Goal: Transaction & Acquisition: Obtain resource

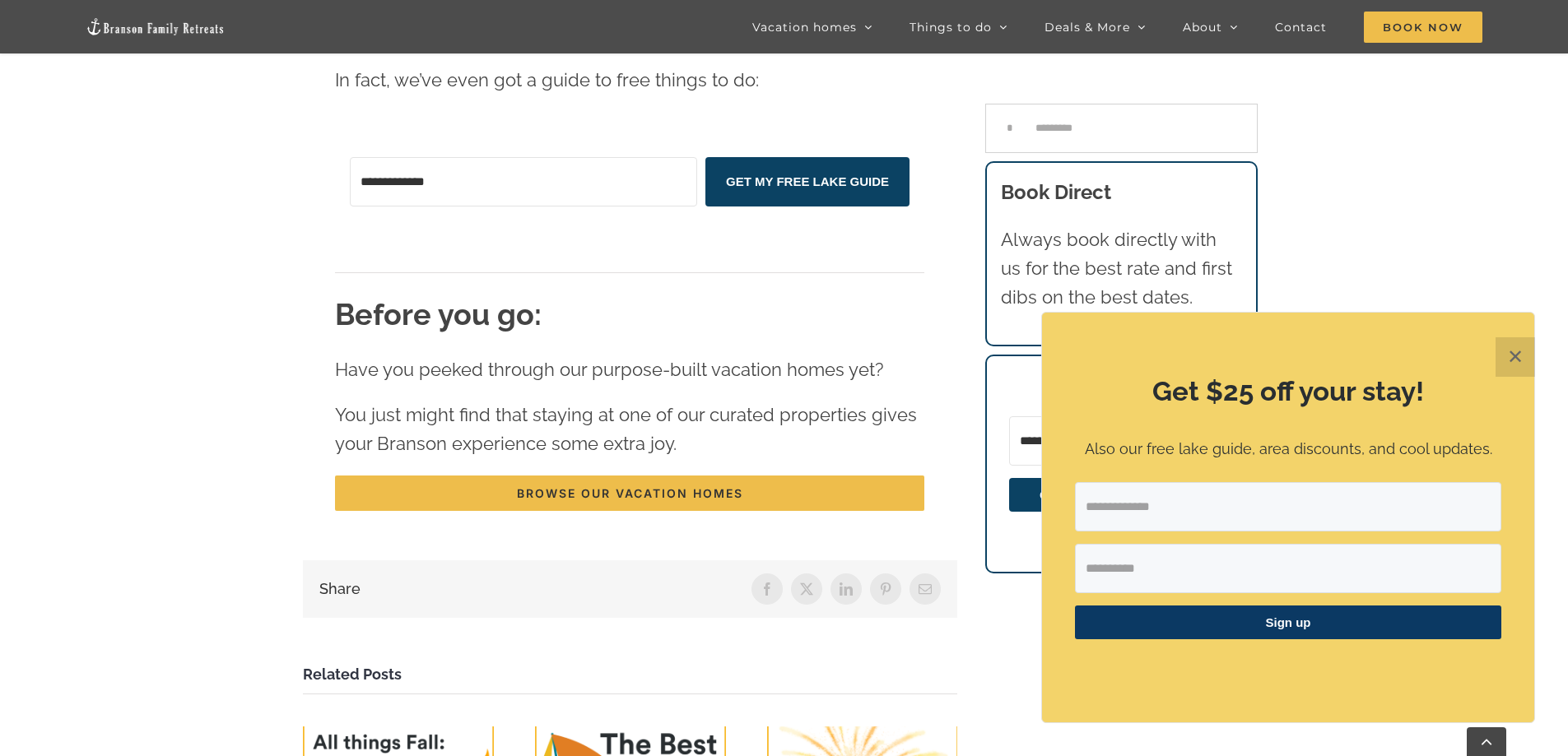
scroll to position [4680, 0]
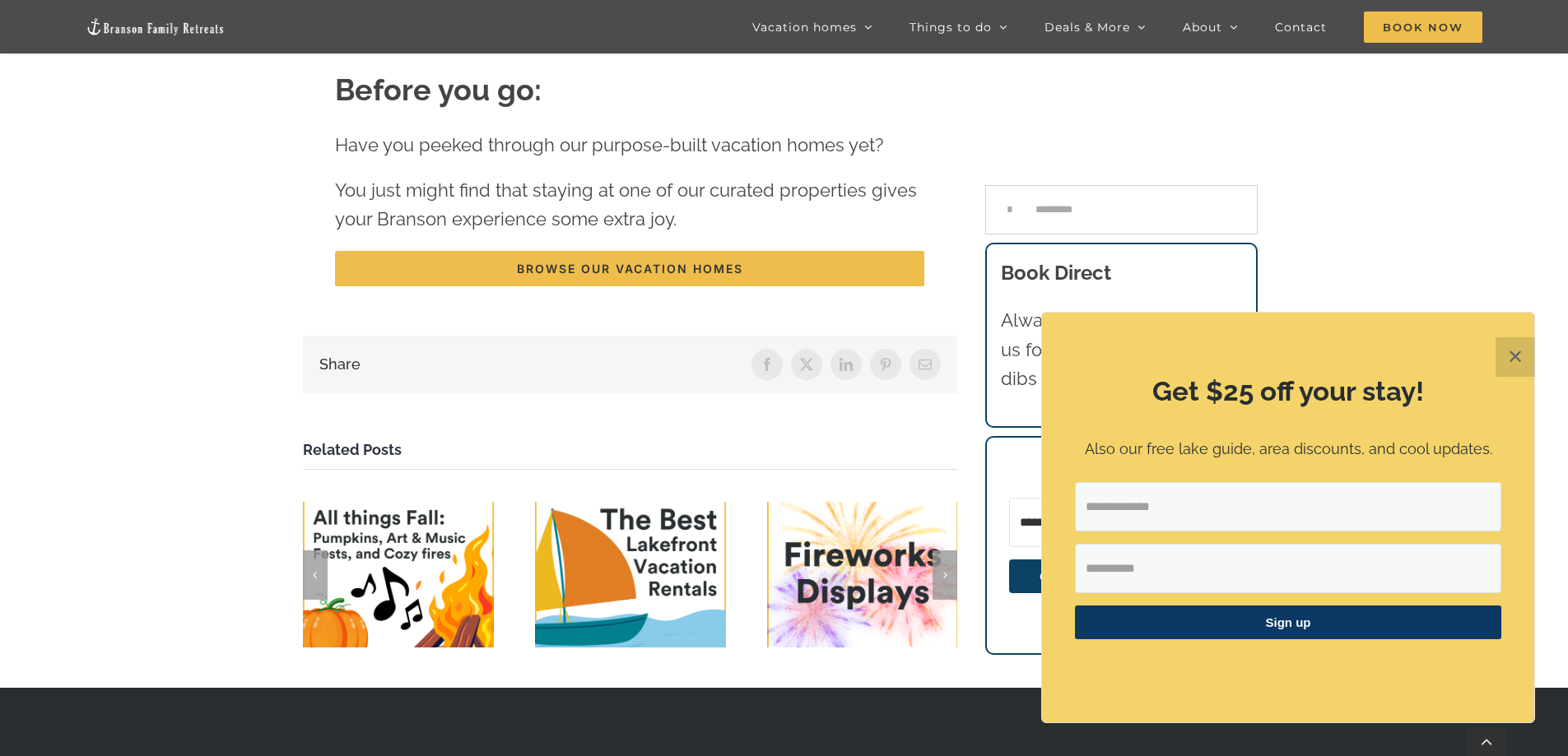
click at [1151, 506] on input "Email Address" at bounding box center [1287, 506] width 426 height 49
type input "**********"
click at [1131, 567] on input "First Name" at bounding box center [1287, 568] width 426 height 49
type input "********"
click at [1252, 624] on span "Sign up" at bounding box center [1287, 622] width 426 height 34
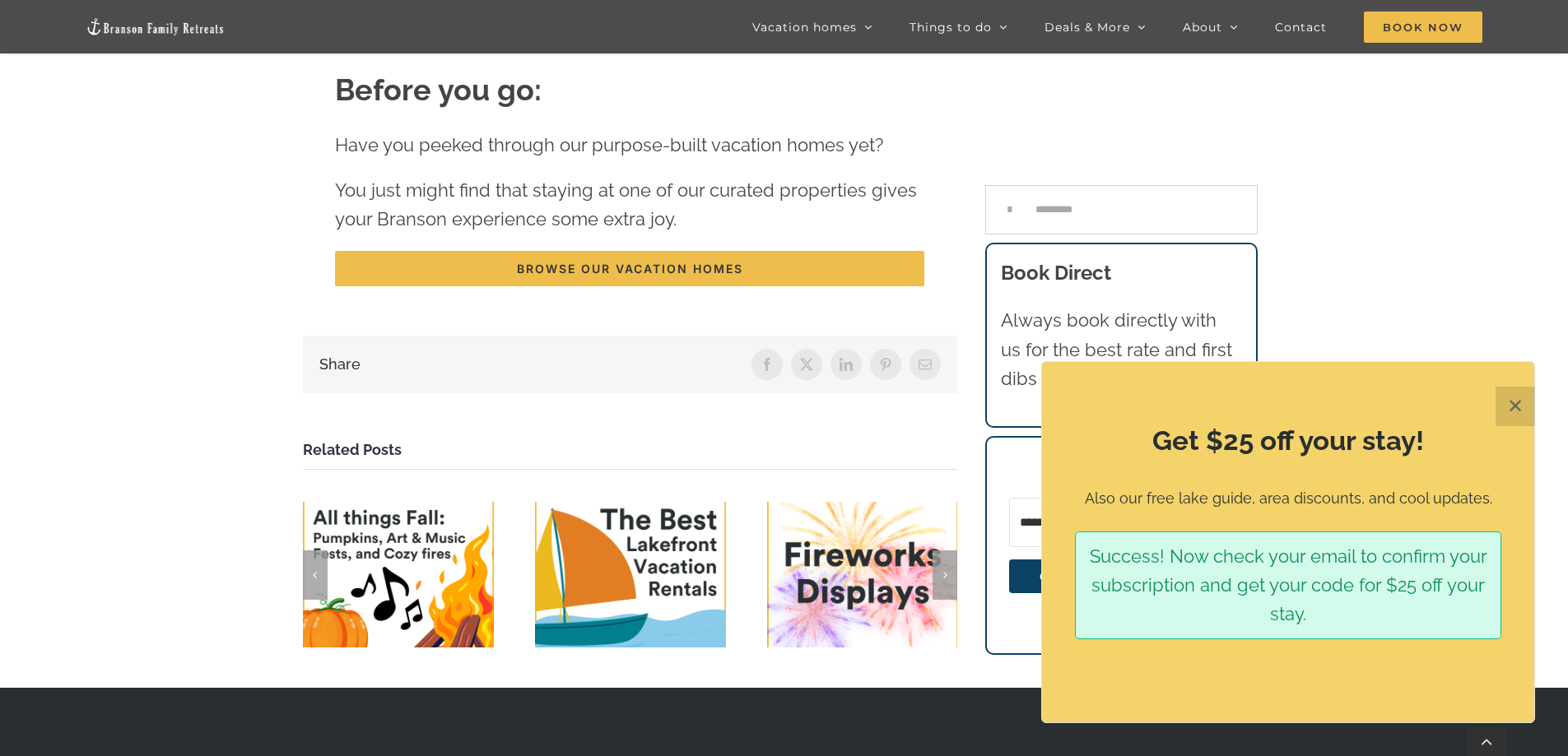
click at [1522, 403] on button "✕" at bounding box center [1516, 406] width 40 height 40
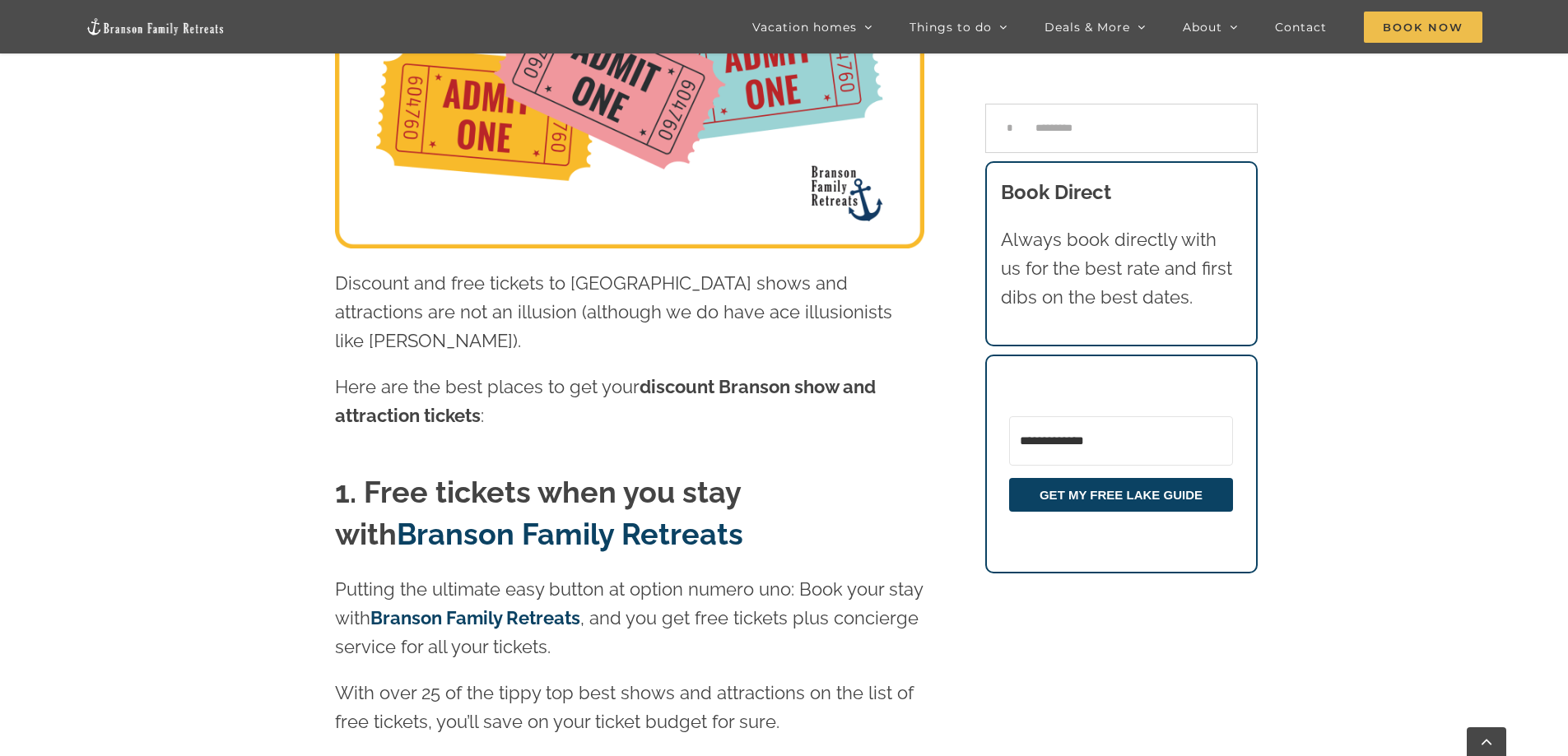
scroll to position [0, 0]
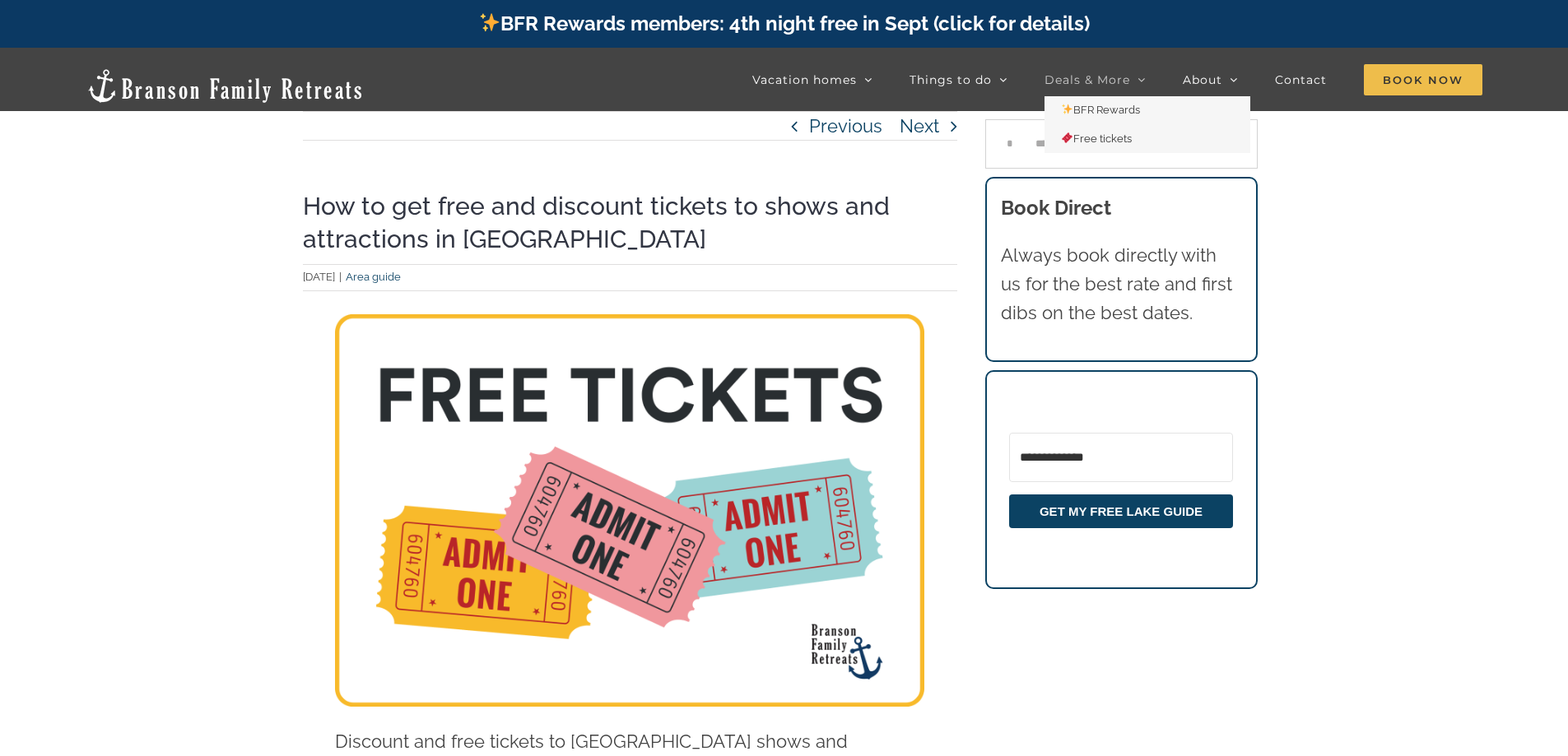
click at [1089, 76] on span "Deals & More" at bounding box center [1087, 79] width 85 height 11
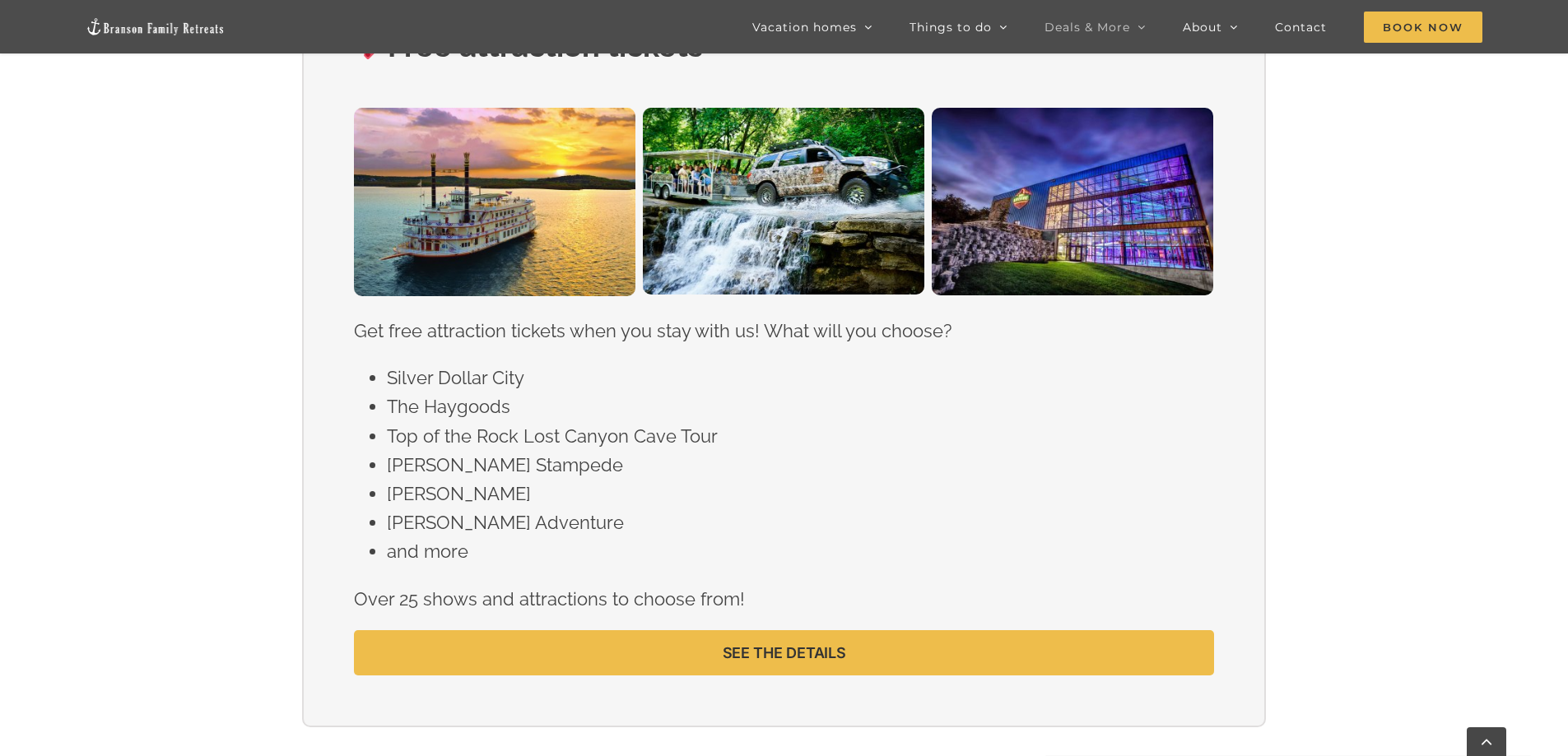
scroll to position [1891, 0]
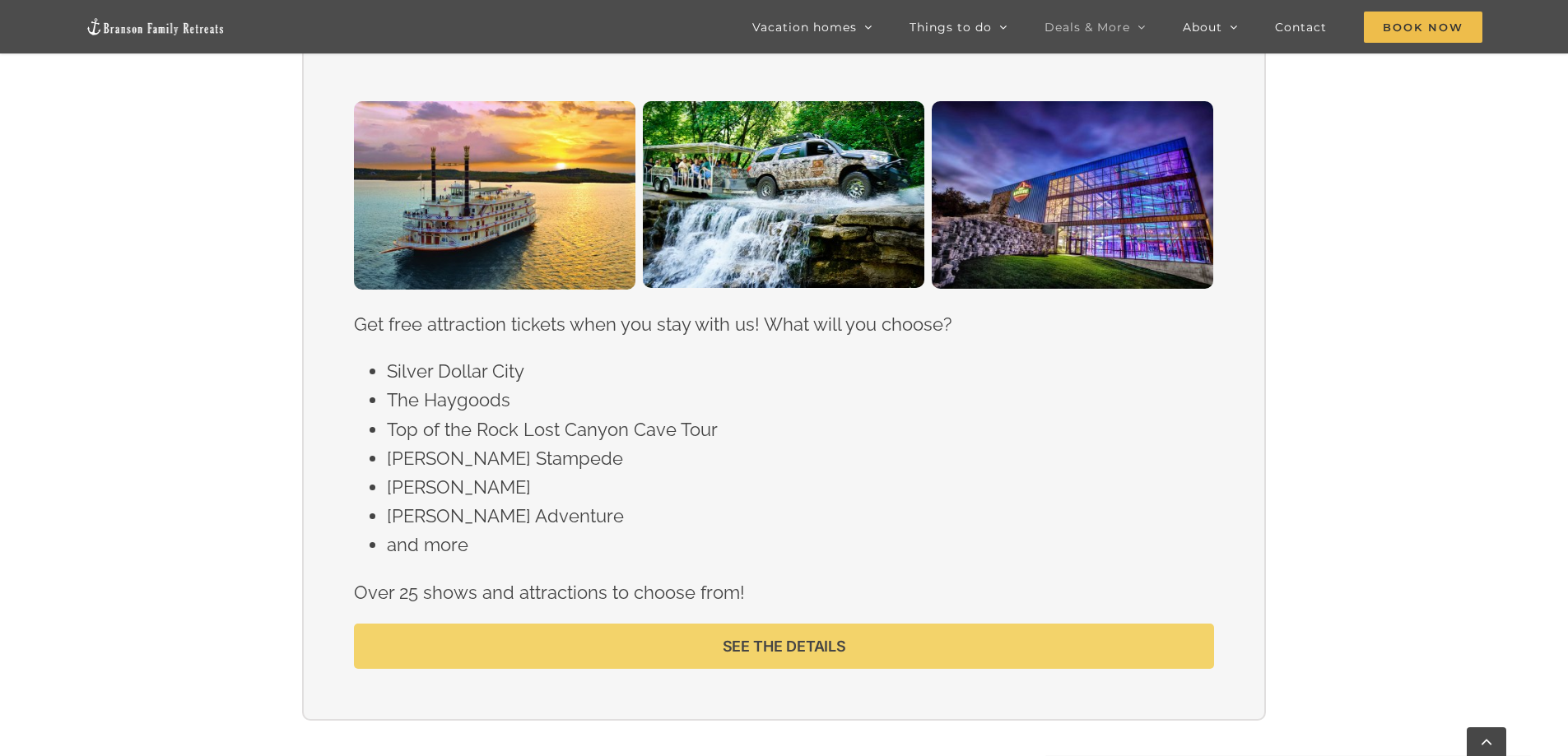
click at [798, 655] on span "SEE THE DETAILS" at bounding box center [784, 646] width 123 height 17
